Goal: Navigation & Orientation: Find specific page/section

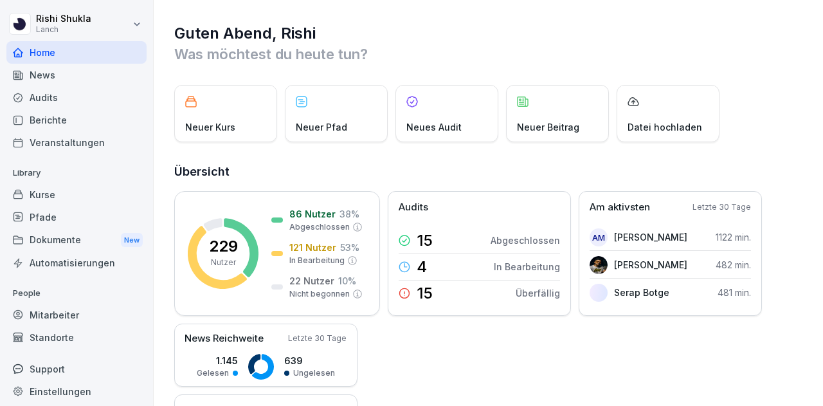
click at [274, 33] on h1 "Guten Abend, Rishi" at bounding box center [488, 33] width 629 height 21
drag, startPoint x: 0, startPoint y: 0, endPoint x: 274, endPoint y: 33, distance: 275.9
click at [274, 33] on h1 "Guten Abend, Rishi" at bounding box center [488, 33] width 629 height 21
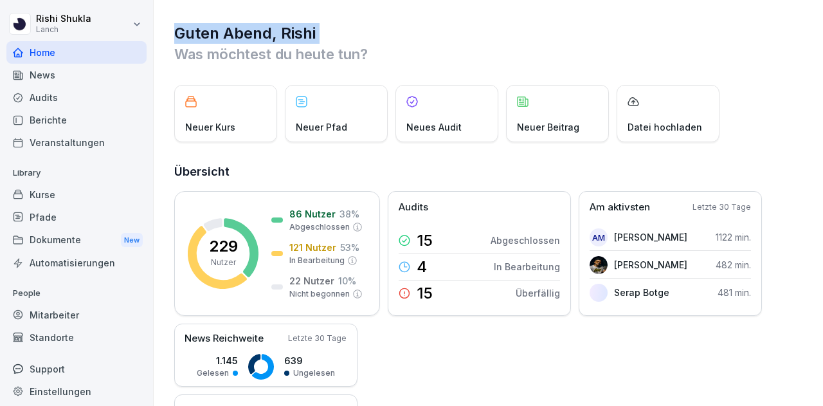
click at [274, 33] on h1 "Guten Abend, Rishi" at bounding box center [488, 33] width 629 height 21
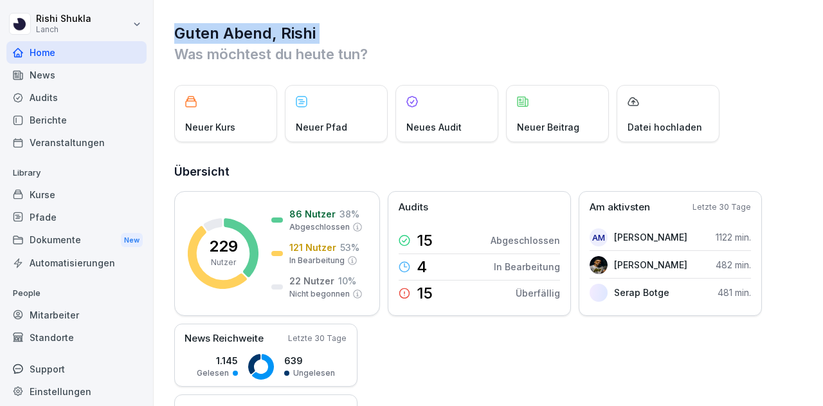
click at [274, 33] on h1 "Guten Abend, Rishi" at bounding box center [488, 33] width 629 height 21
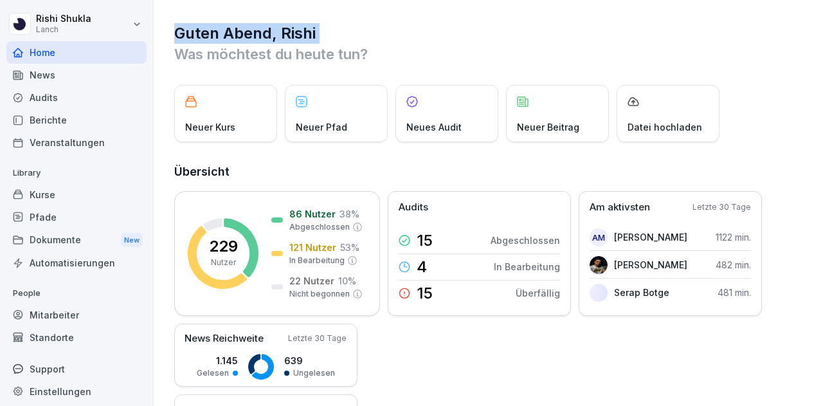
click at [274, 33] on h1 "Guten Abend, Rishi" at bounding box center [488, 33] width 629 height 21
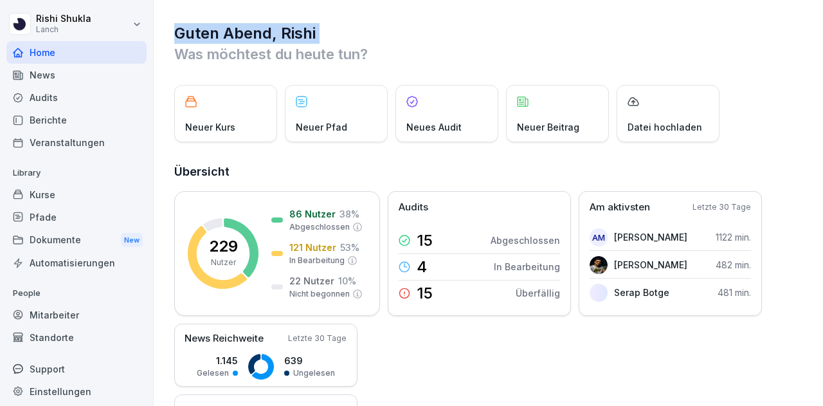
click at [274, 33] on h1 "Guten Abend, Rishi" at bounding box center [488, 33] width 629 height 21
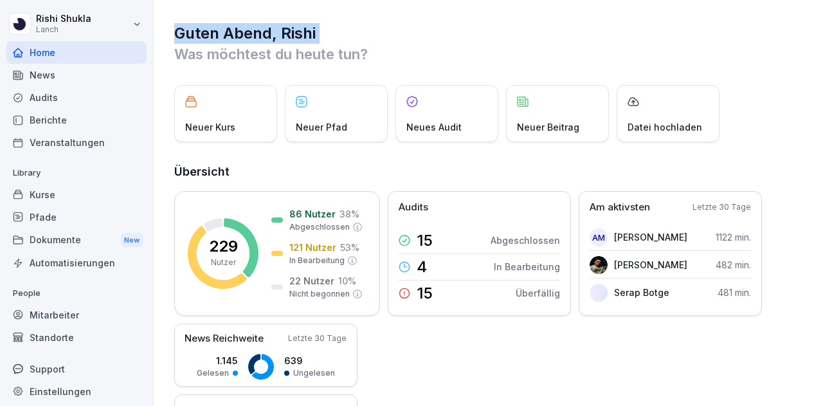
click at [274, 33] on h1 "Guten Abend, Rishi" at bounding box center [488, 33] width 629 height 21
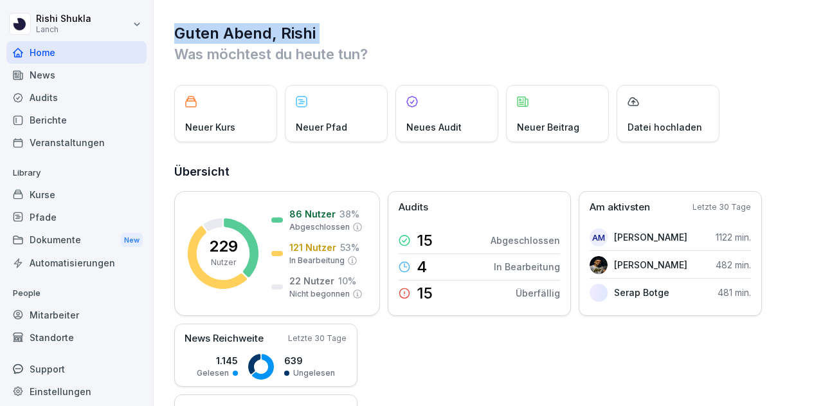
click at [274, 33] on h1 "Guten Abend, Rishi" at bounding box center [488, 33] width 629 height 21
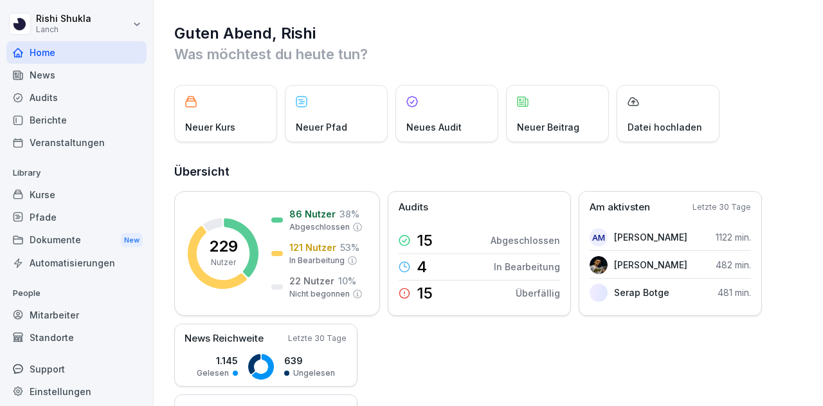
click at [373, 46] on p "Was möchtest du heute tun?" at bounding box center [488, 54] width 629 height 21
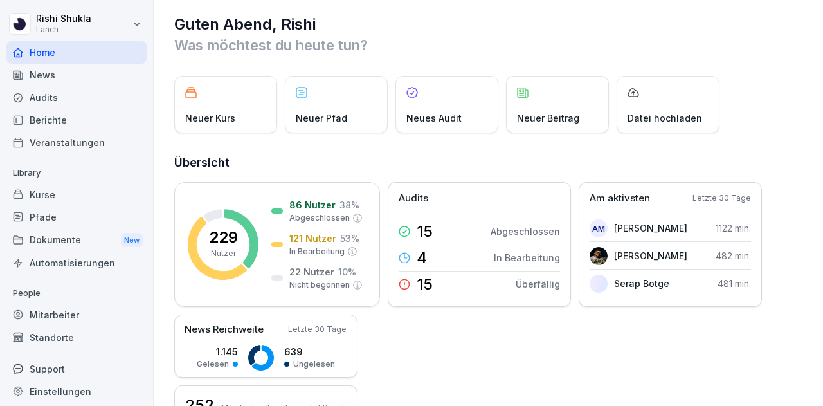
scroll to position [11, 0]
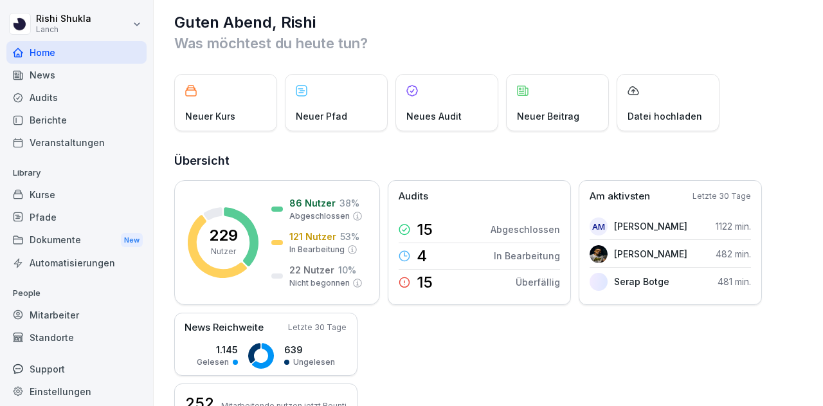
click at [289, 40] on p "Was möchtest du heute tun?" at bounding box center [488, 43] width 629 height 21
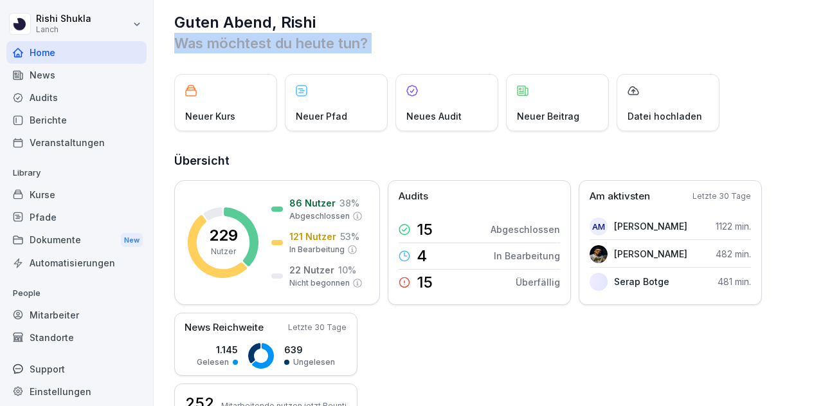
click at [289, 40] on p "Was möchtest du heute tun?" at bounding box center [488, 43] width 629 height 21
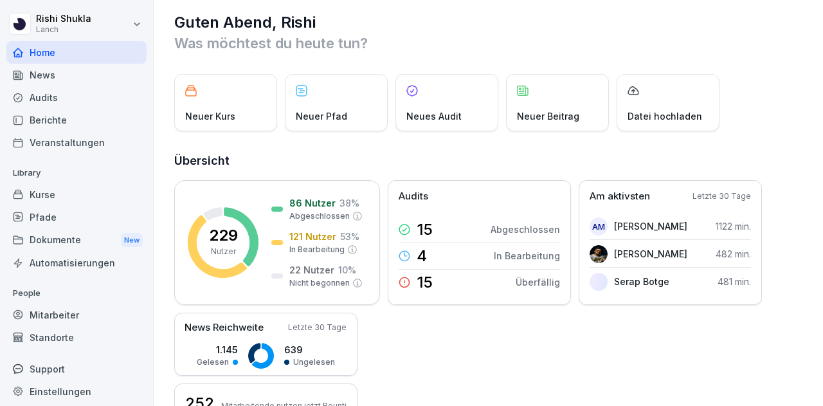
click at [282, 24] on h1 "Guten Abend, Rishi" at bounding box center [488, 22] width 629 height 21
